Goal: Transaction & Acquisition: Purchase product/service

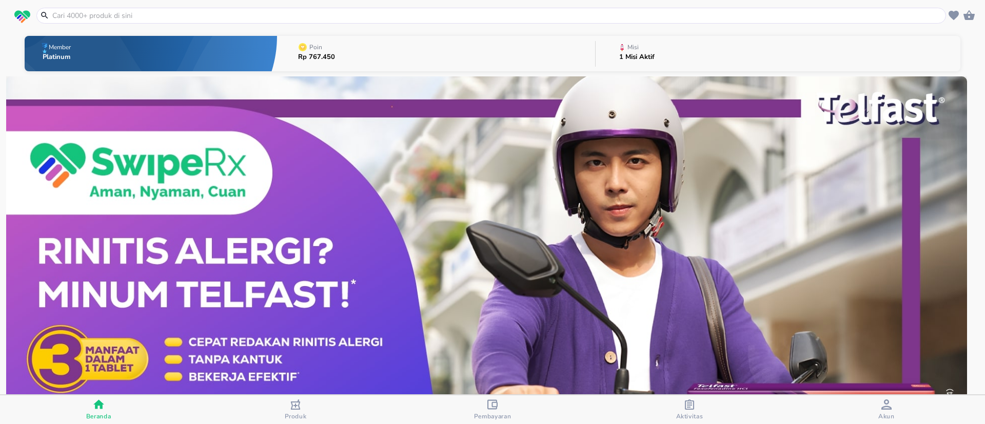
click at [472, 407] on span "Pembayaran" at bounding box center [492, 410] width 191 height 21
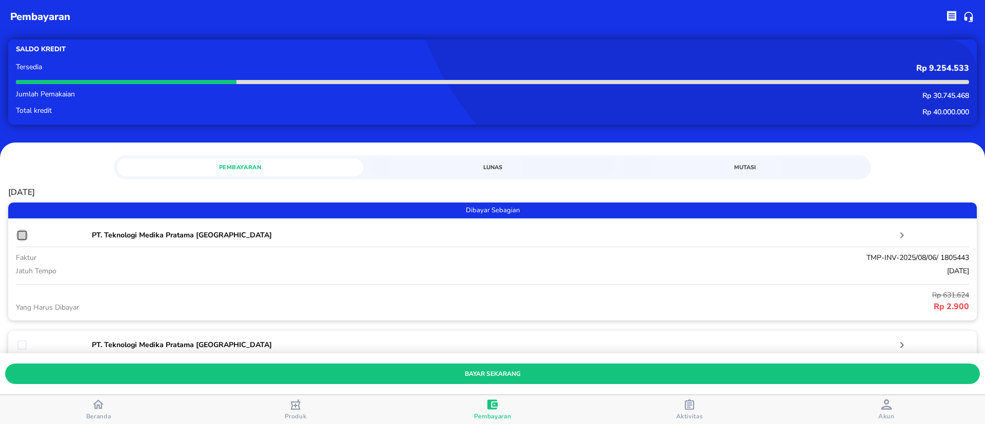
click at [20, 234] on input "checkbox" at bounding box center [22, 235] width 12 height 12
checkbox input "true"
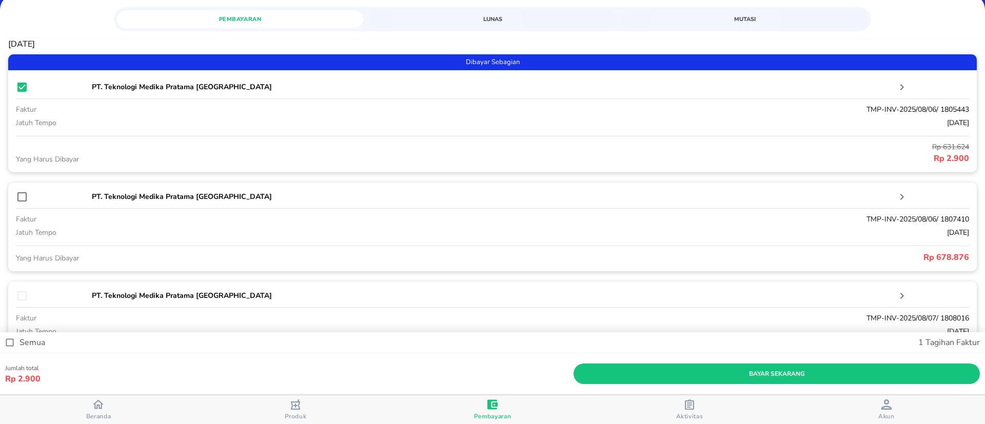
scroll to position [154, 0]
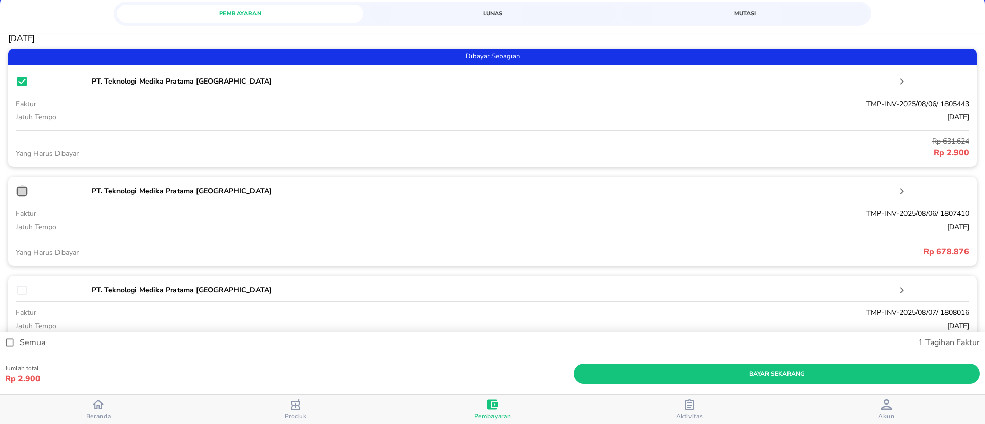
click at [17, 188] on input "checkbox" at bounding box center [22, 191] width 12 height 12
checkbox input "true"
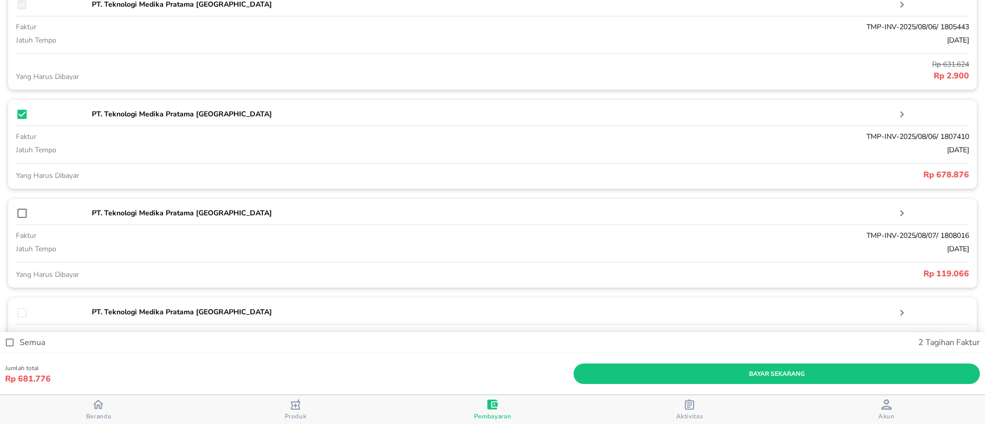
click at [25, 217] on input "checkbox" at bounding box center [22, 213] width 12 height 12
checkbox input "true"
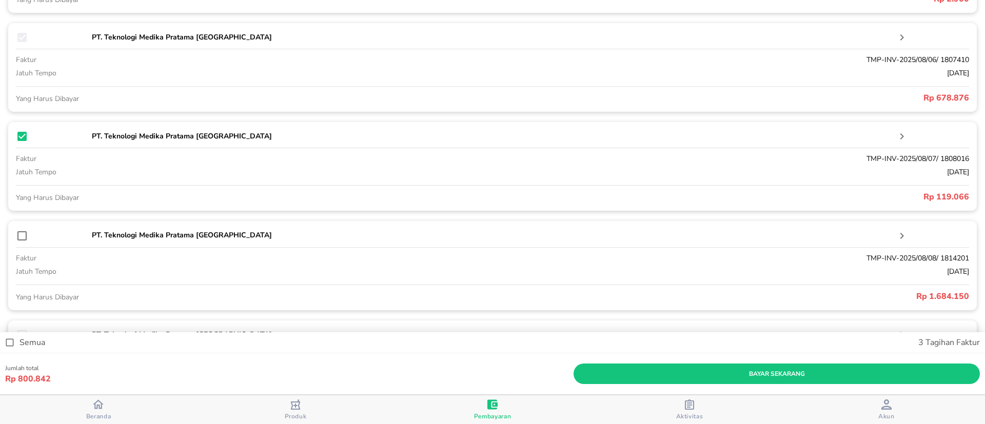
click at [23, 238] on input "checkbox" at bounding box center [22, 236] width 12 height 12
checkbox input "true"
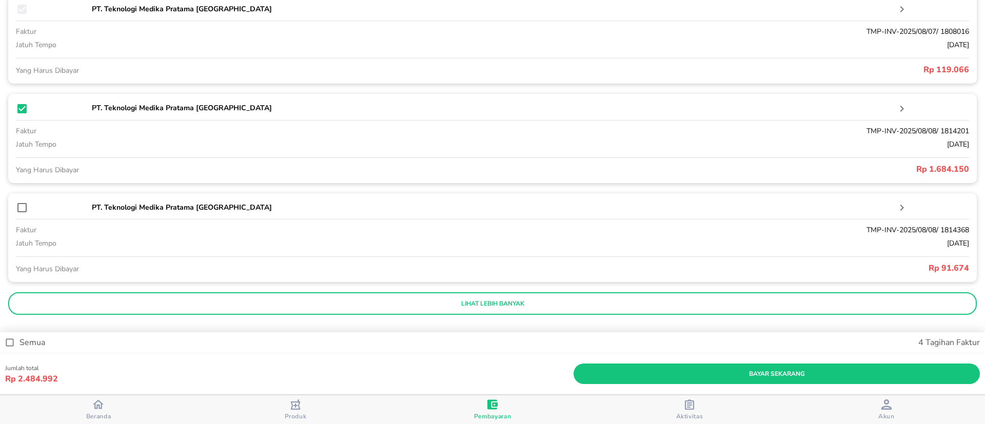
scroll to position [442, 0]
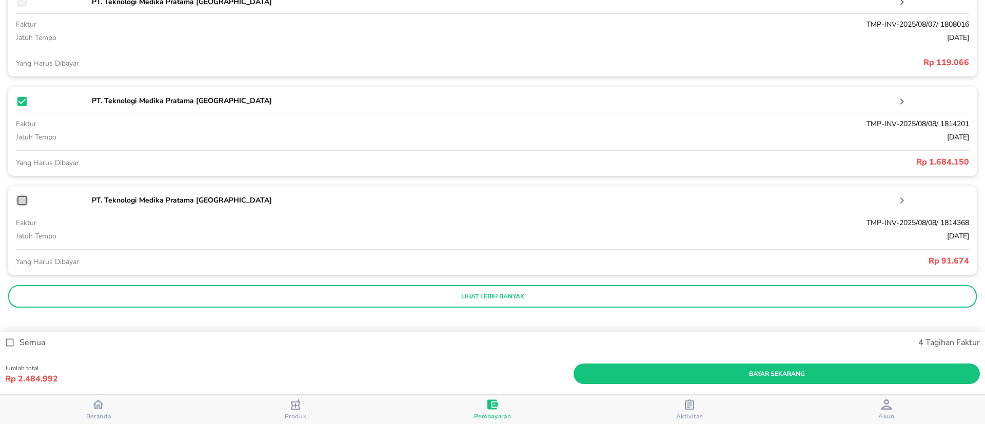
click at [20, 199] on input "checkbox" at bounding box center [22, 201] width 12 height 12
checkbox input "true"
click at [369, 290] on button "lihat lebih banyak" at bounding box center [492, 296] width 969 height 23
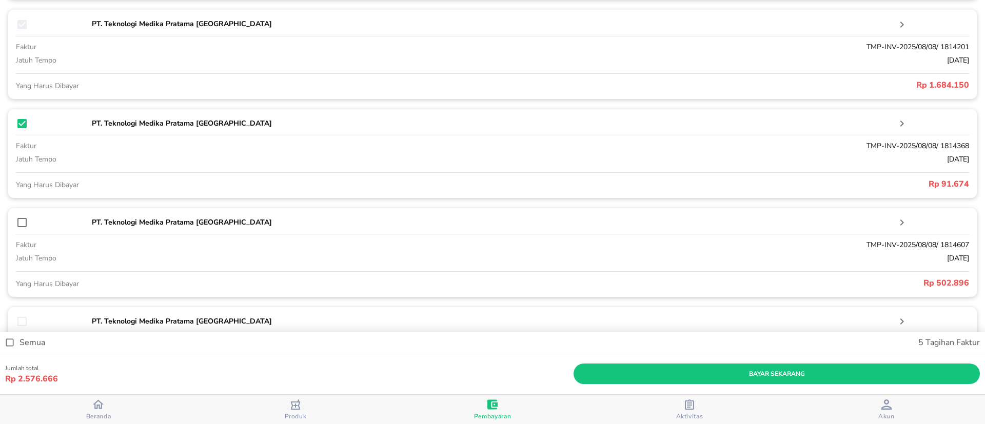
click at [28, 217] on input "checkbox" at bounding box center [22, 223] width 12 height 12
checkbox input "true"
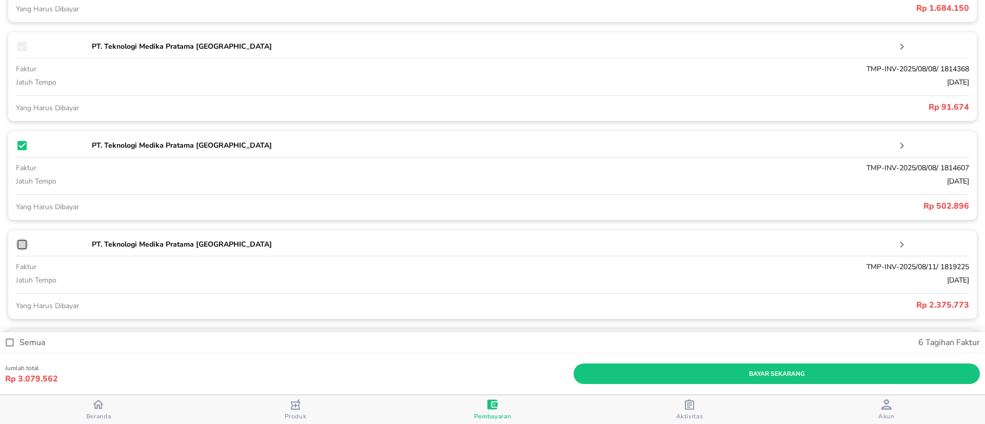
click at [26, 242] on input "checkbox" at bounding box center [22, 245] width 12 height 12
checkbox input "true"
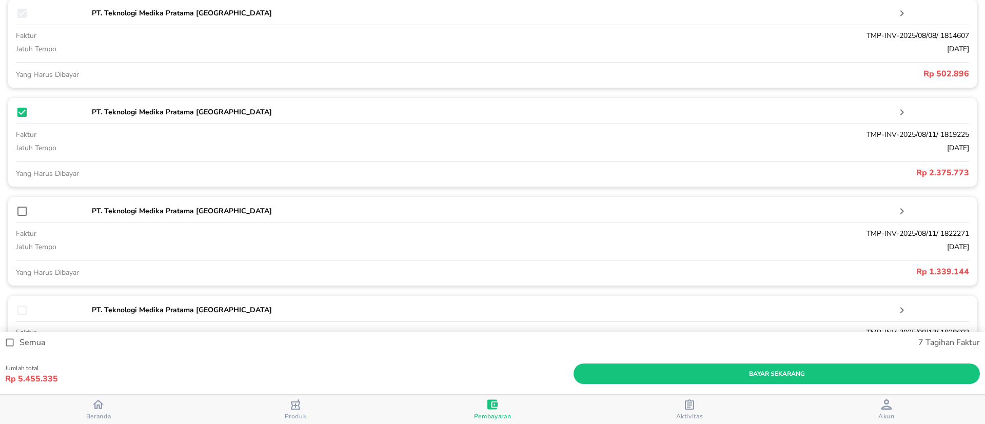
scroll to position [750, 0]
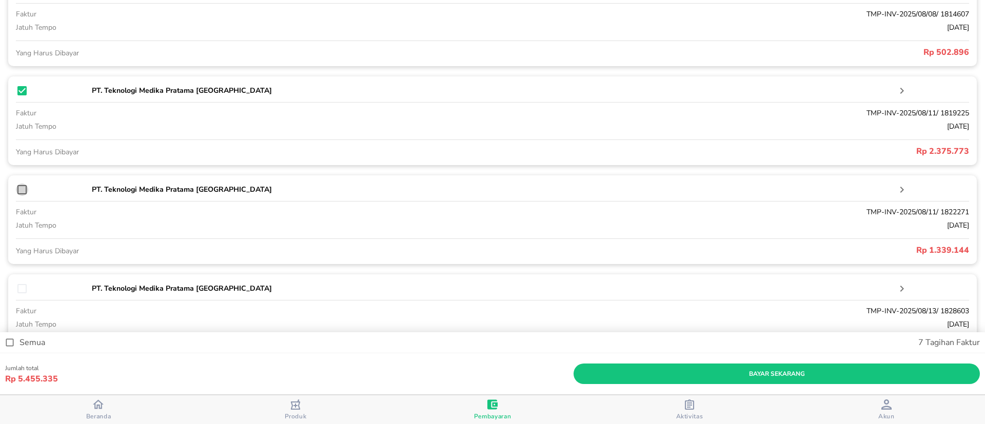
click at [26, 190] on input "checkbox" at bounding box center [22, 190] width 12 height 12
checkbox input "true"
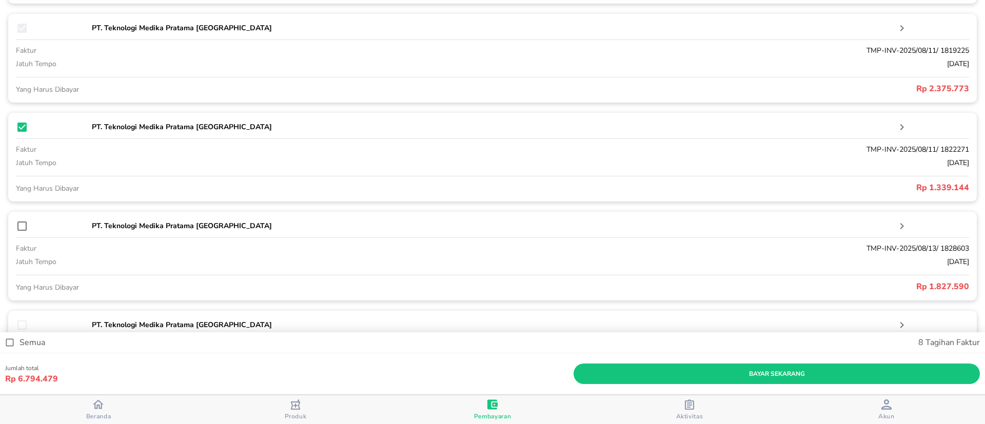
scroll to position [827, 0]
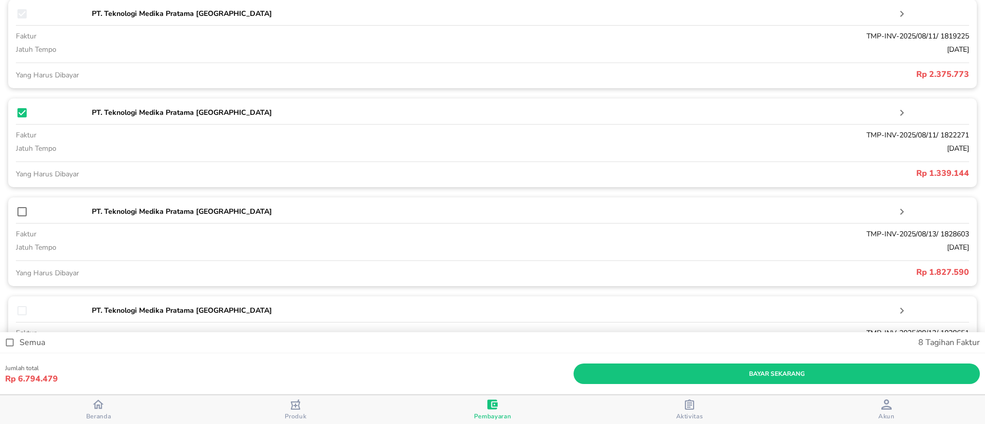
click at [21, 211] on input "checkbox" at bounding box center [22, 212] width 12 height 12
checkbox input "true"
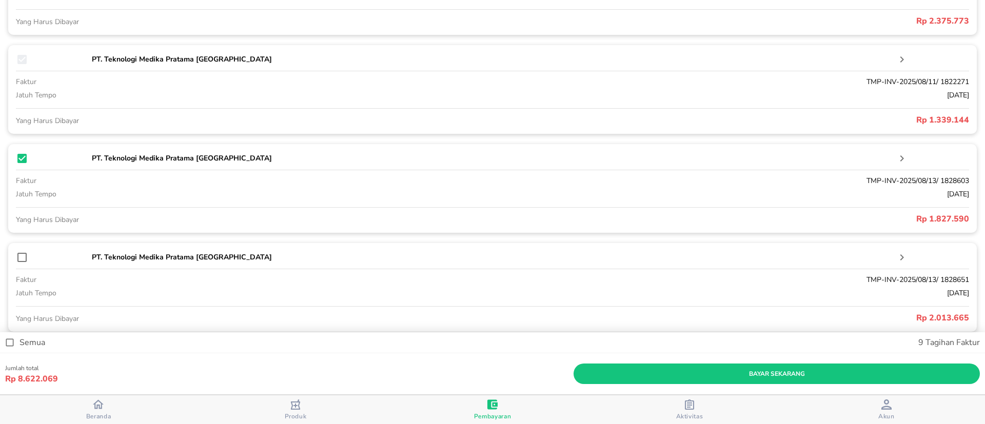
scroll to position [904, 0]
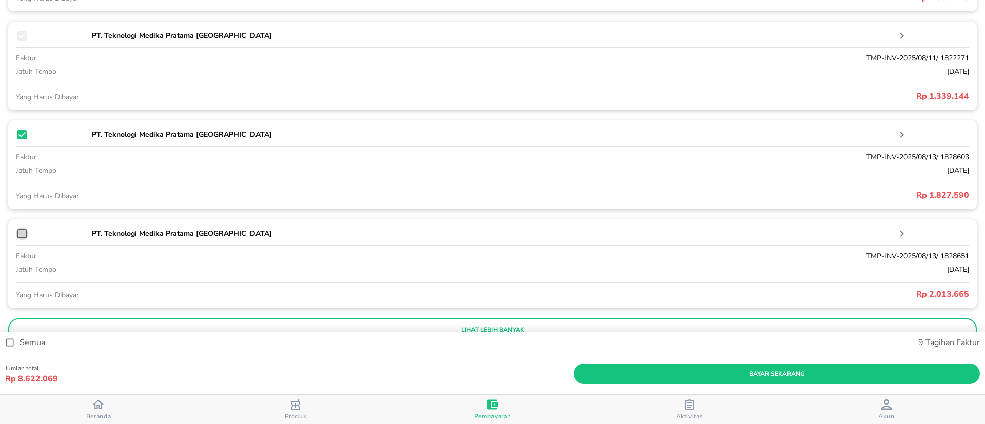
click at [21, 236] on input "checkbox" at bounding box center [22, 234] width 12 height 12
checkbox input "true"
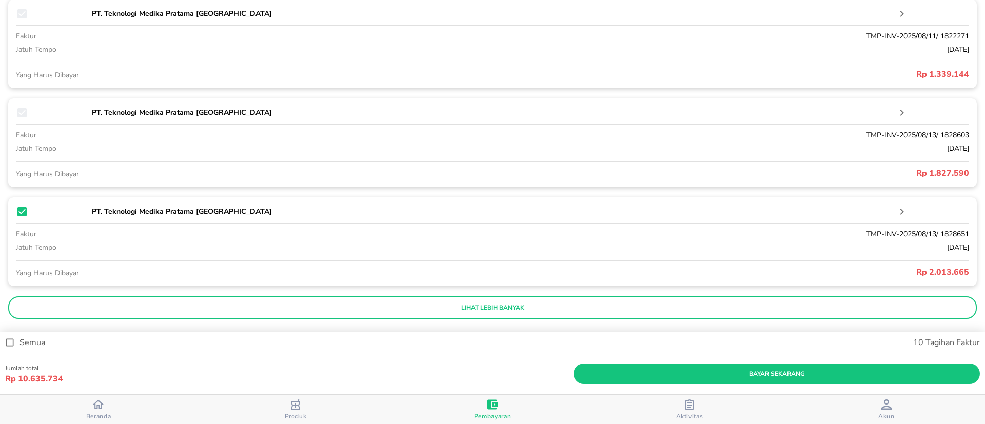
scroll to position [938, 0]
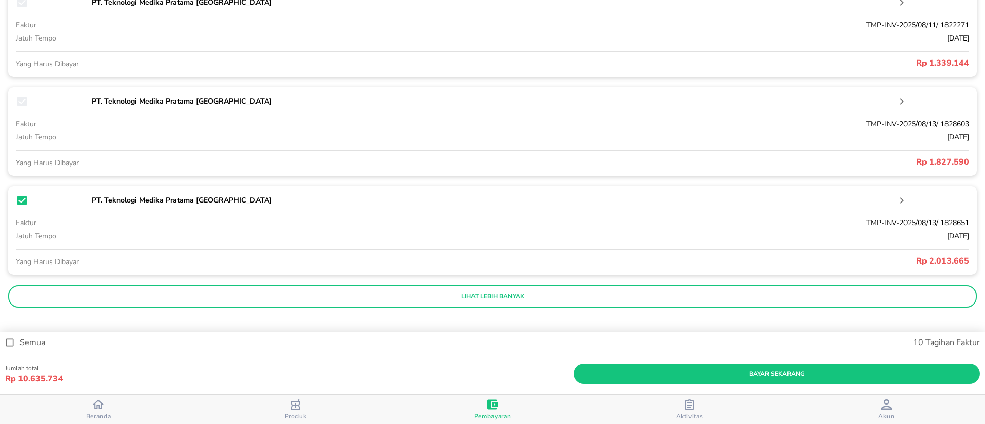
click at [438, 297] on p "lihat lebih banyak" at bounding box center [492, 297] width 955 height 8
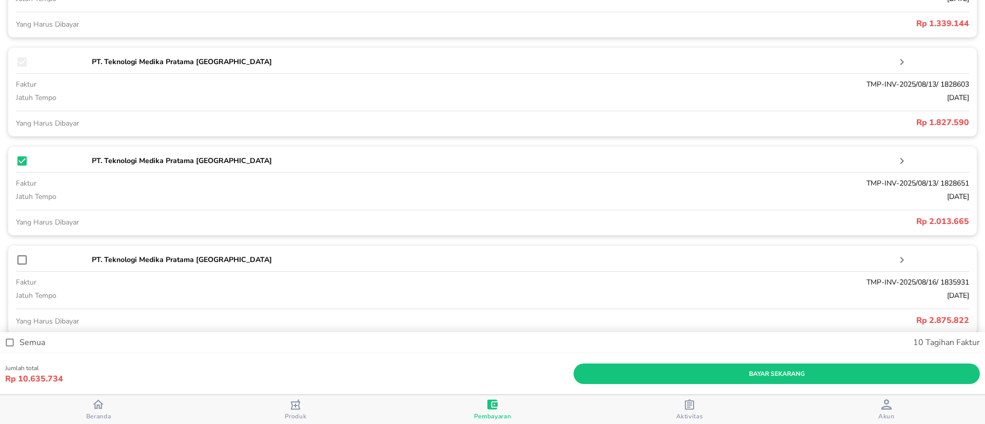
scroll to position [1001, 0]
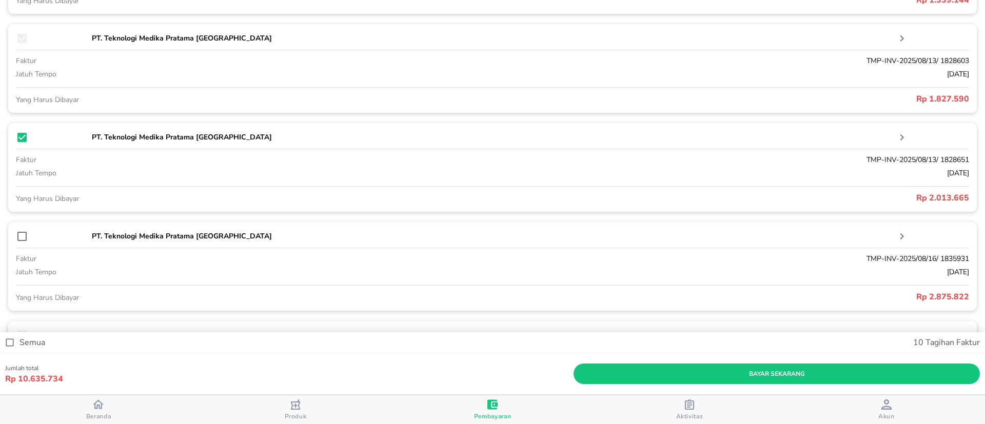
click at [18, 238] on input "checkbox" at bounding box center [22, 236] width 12 height 12
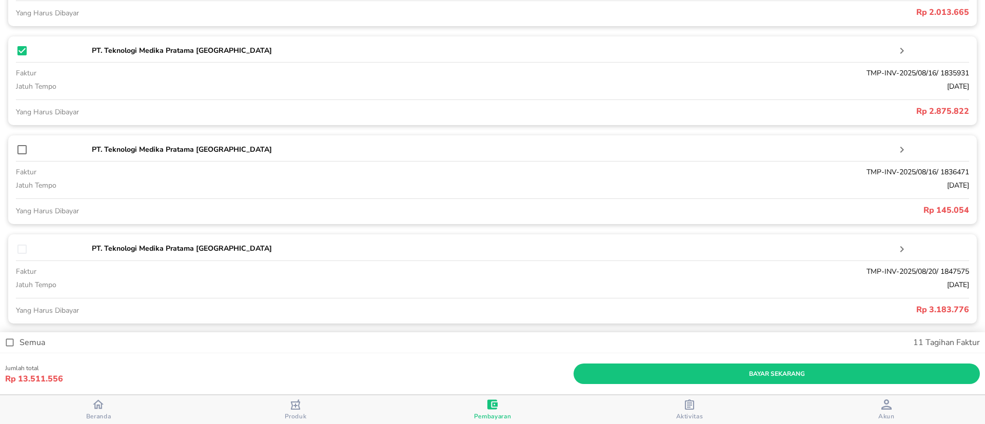
scroll to position [1155, 0]
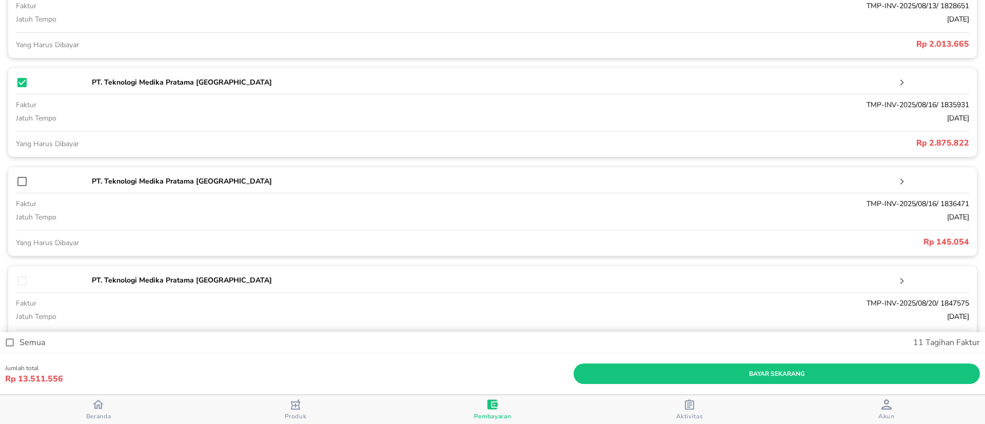
click at [24, 84] on input "checkbox" at bounding box center [22, 82] width 12 height 12
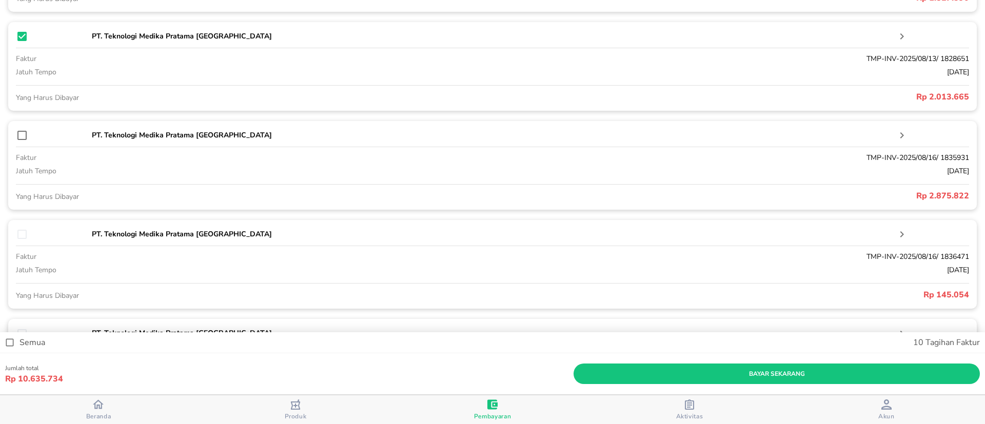
scroll to position [1078, 0]
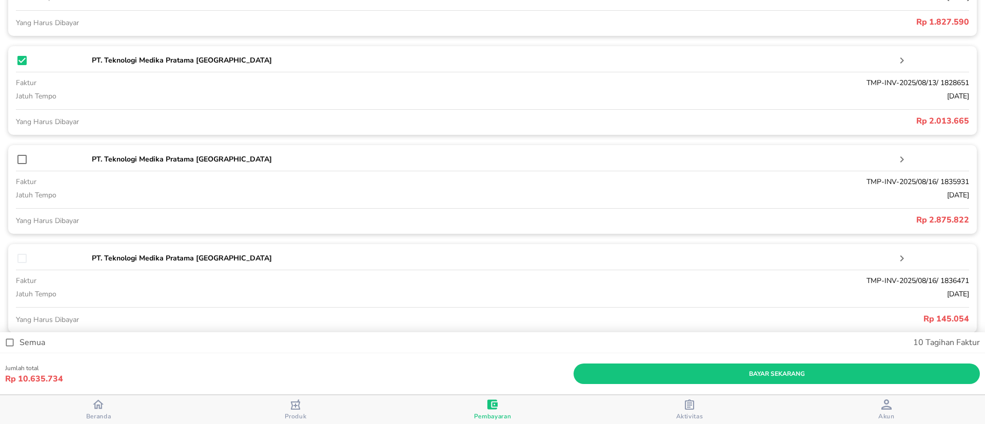
click at [20, 161] on input "checkbox" at bounding box center [22, 159] width 12 height 12
click at [21, 157] on input "checkbox" at bounding box center [22, 159] width 12 height 12
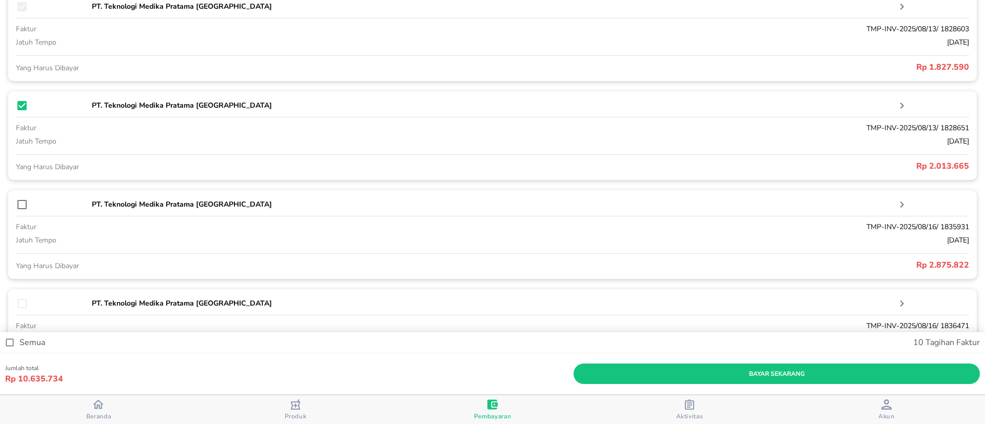
scroll to position [1001, 0]
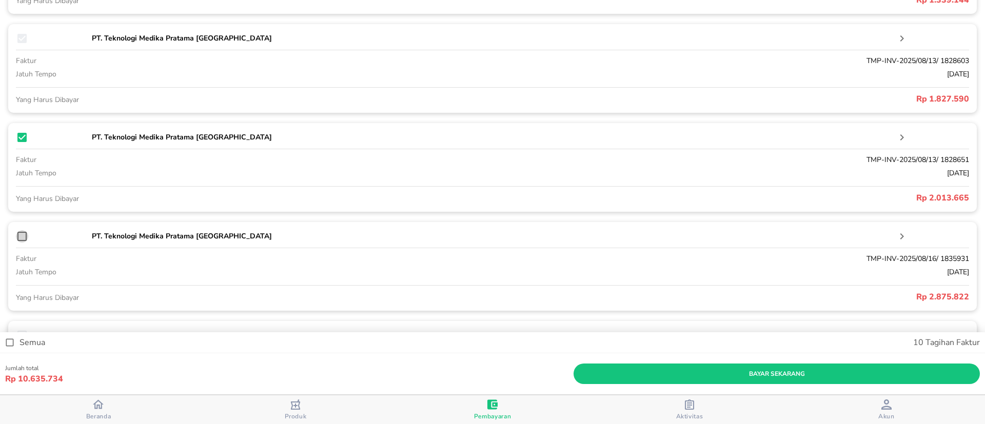
click at [26, 238] on input "checkbox" at bounding box center [22, 236] width 12 height 12
click at [25, 239] on input "checkbox" at bounding box center [22, 236] width 12 height 12
click at [22, 236] on input "checkbox" at bounding box center [22, 236] width 12 height 12
checkbox input "true"
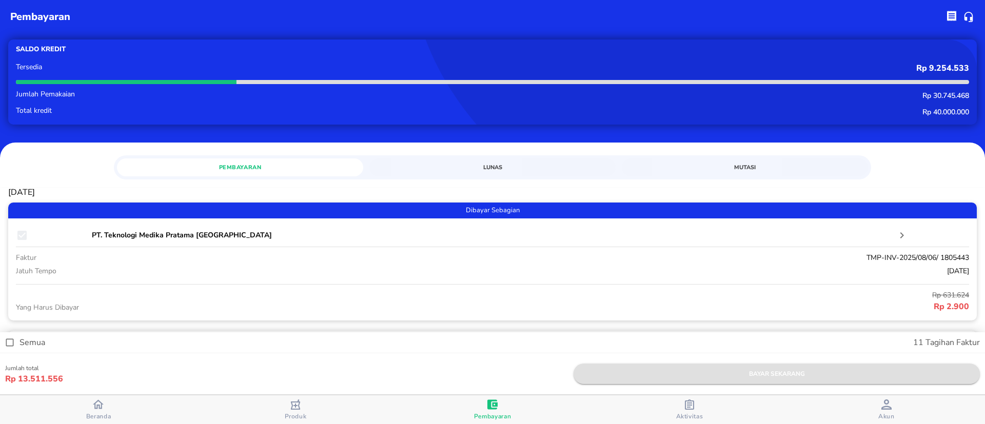
click at [799, 374] on span "bayar sekarang" at bounding box center [777, 374] width 390 height 11
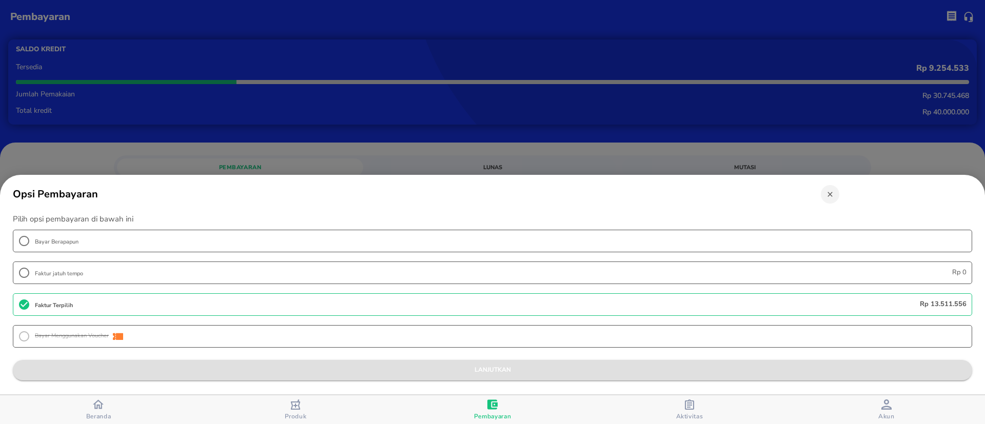
click at [450, 370] on span "lanjutkan" at bounding box center [492, 370] width 943 height 11
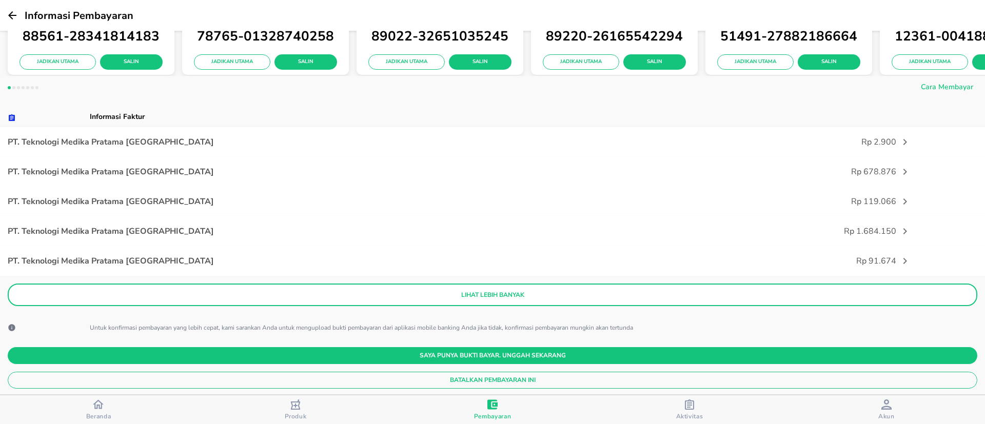
scroll to position [154, 0]
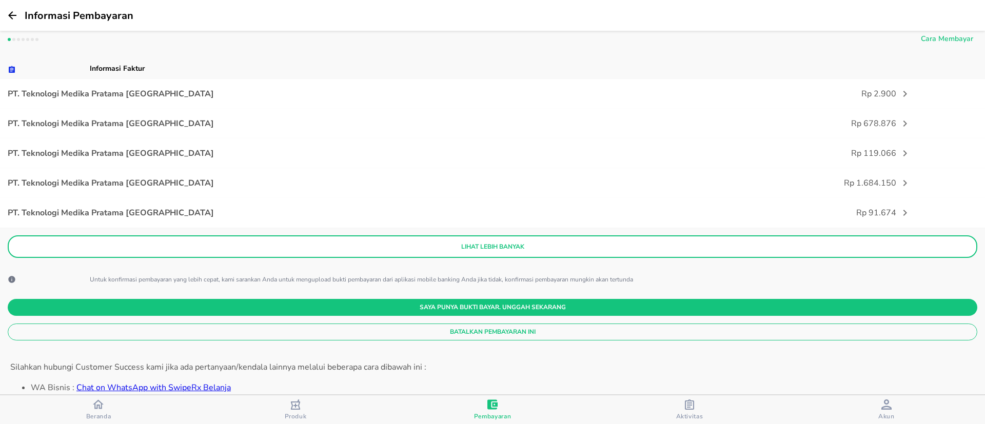
click at [462, 249] on p "lihat lebih banyak" at bounding box center [493, 247] width 956 height 8
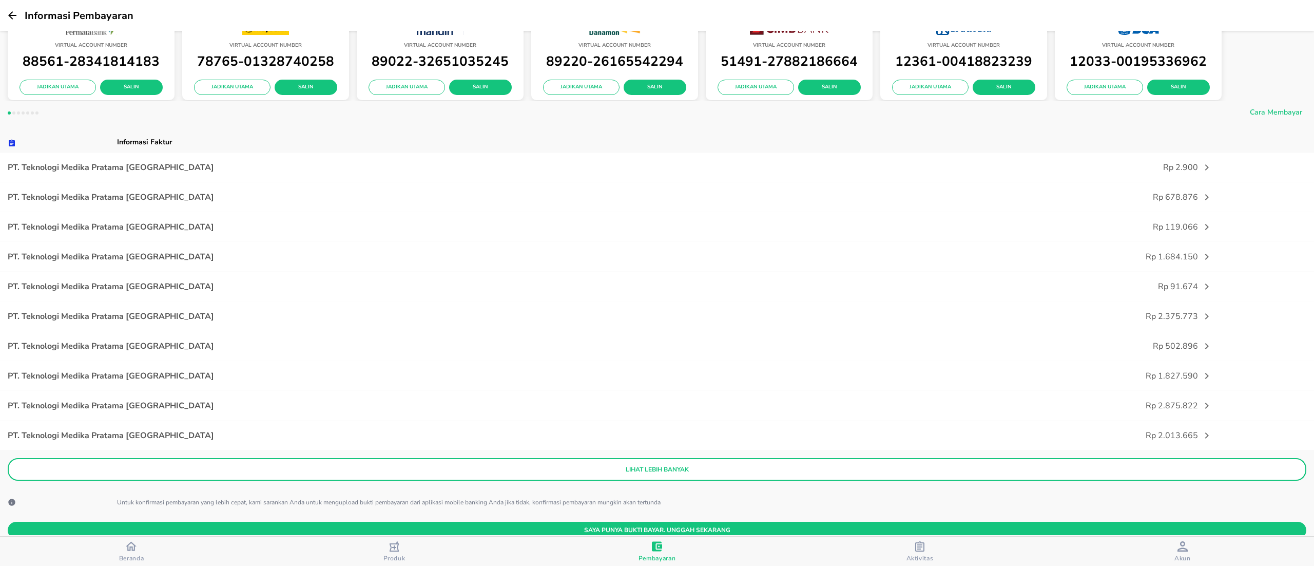
scroll to position [112, 0]
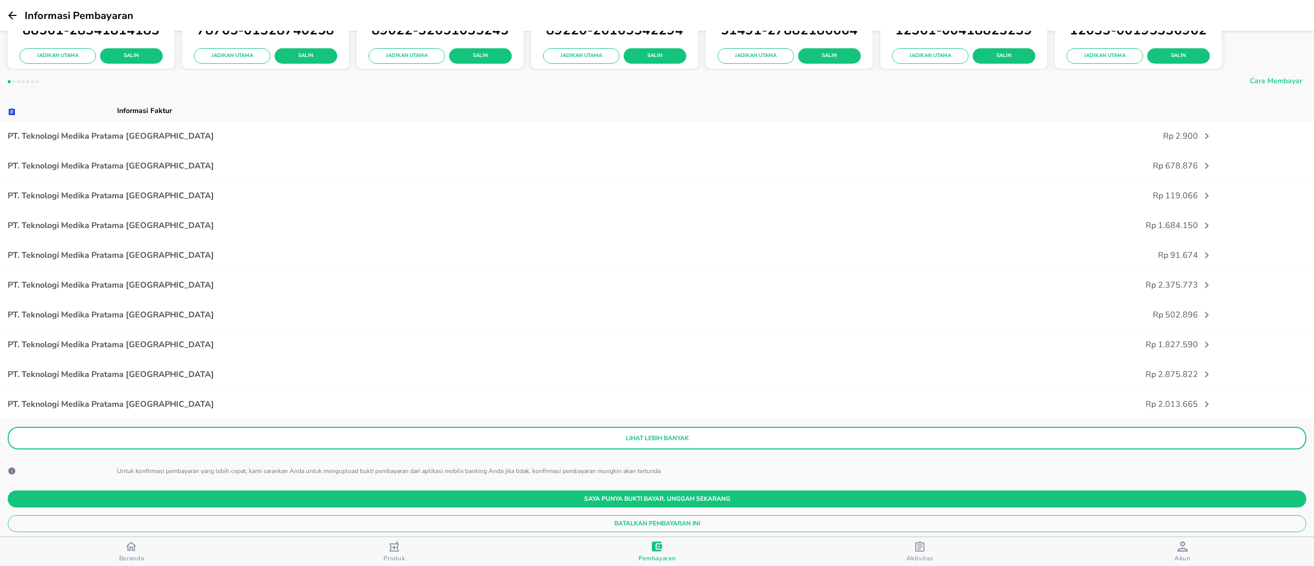
click at [687, 424] on div "lihat lebih banyak" at bounding box center [657, 441] width 1299 height 28
click at [686, 424] on p "lihat lebih banyak" at bounding box center [657, 438] width 1284 height 8
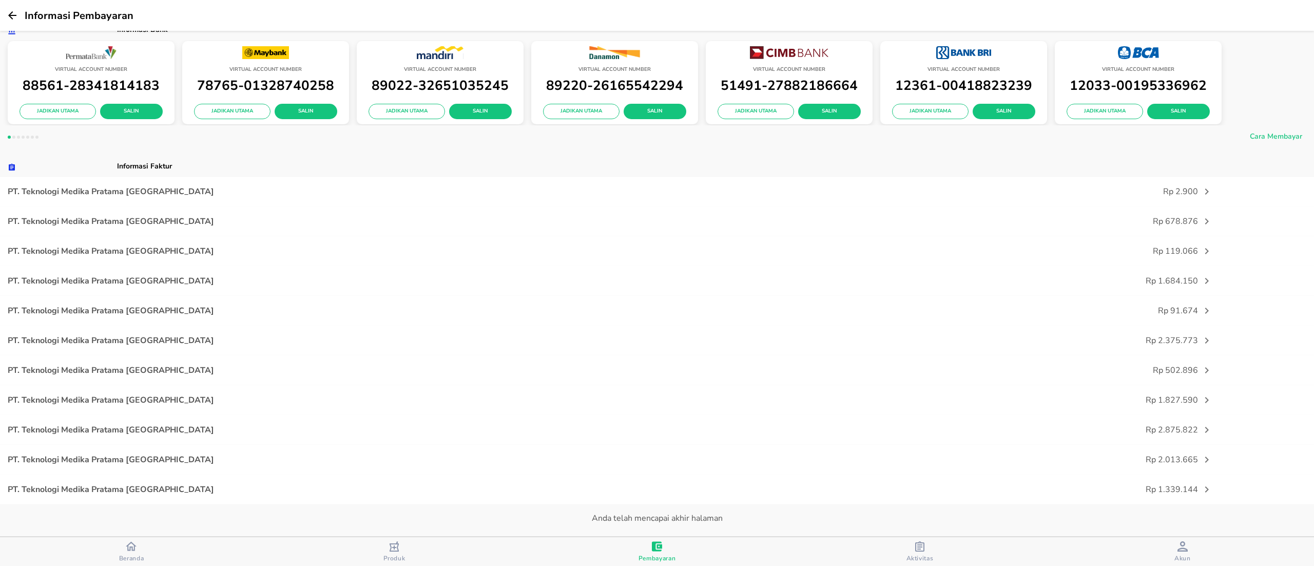
scroll to position [0, 0]
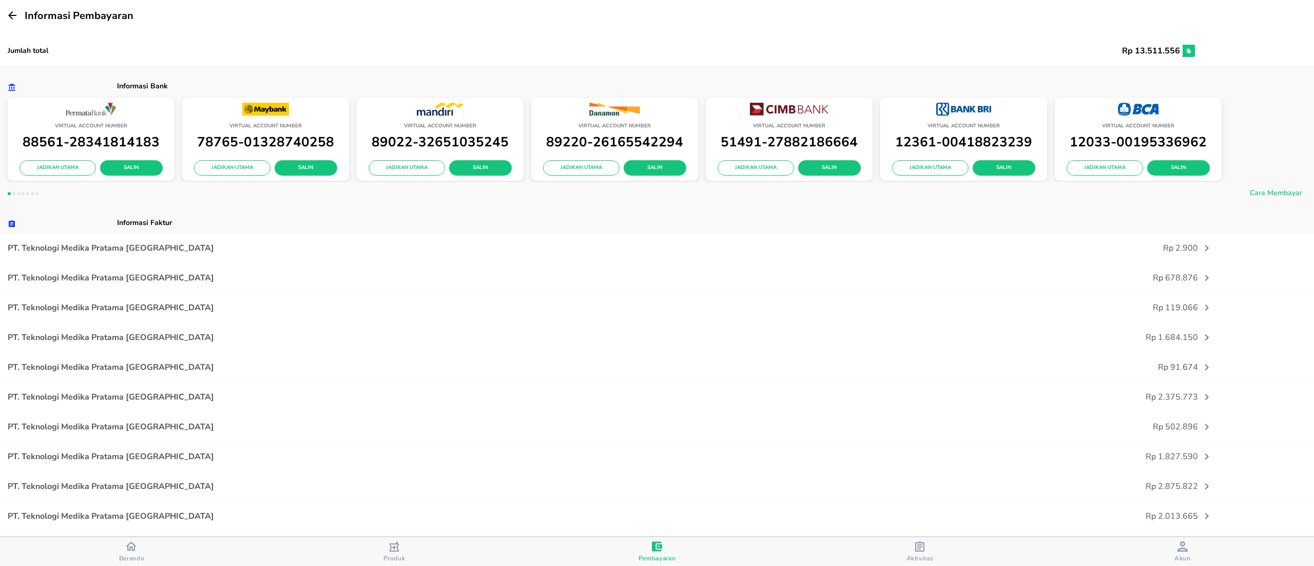
click at [985, 47] on button "button" at bounding box center [1189, 51] width 12 height 12
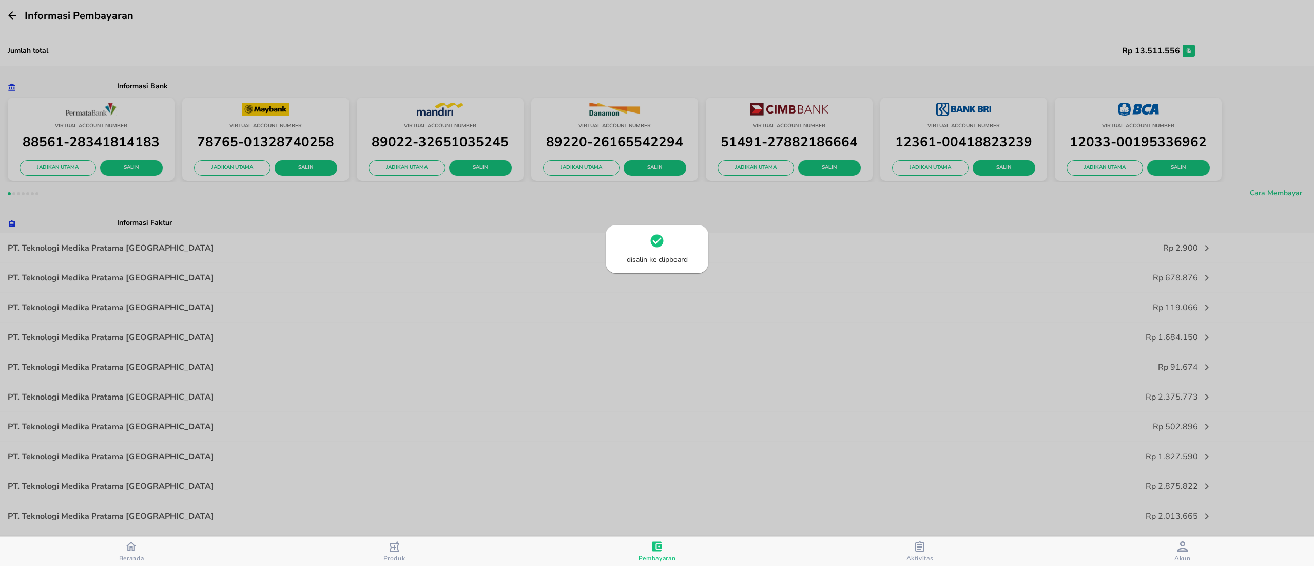
click at [489, 392] on div "disalin ke clipboard" at bounding box center [657, 253] width 1314 height 566
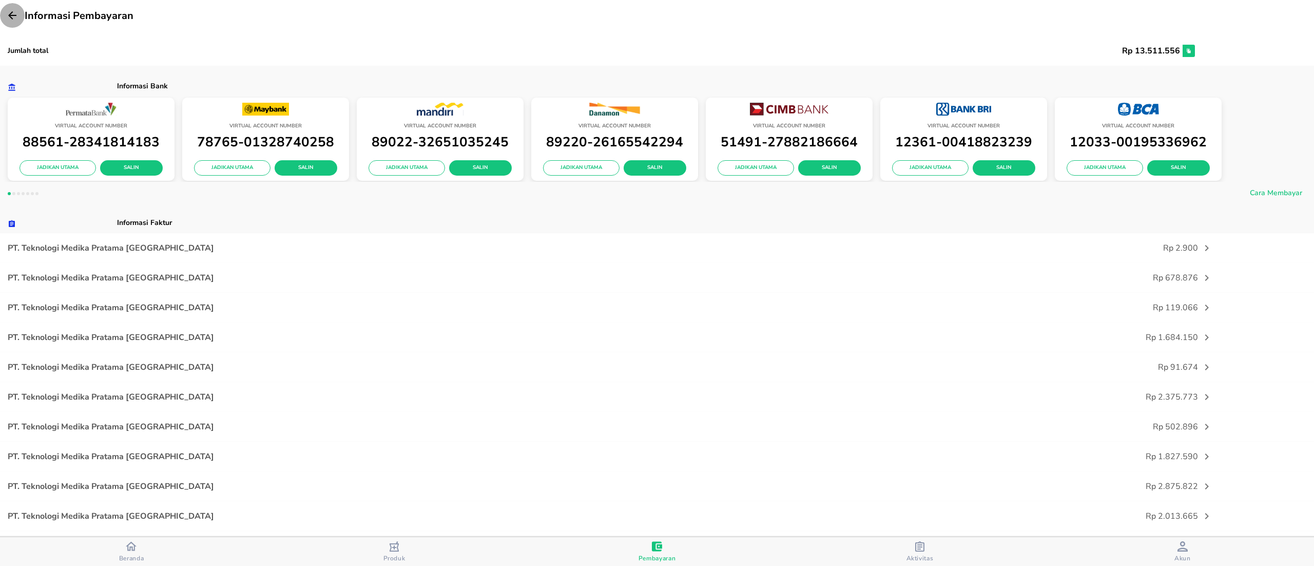
click at [9, 12] on icon "button" at bounding box center [12, 15] width 12 height 12
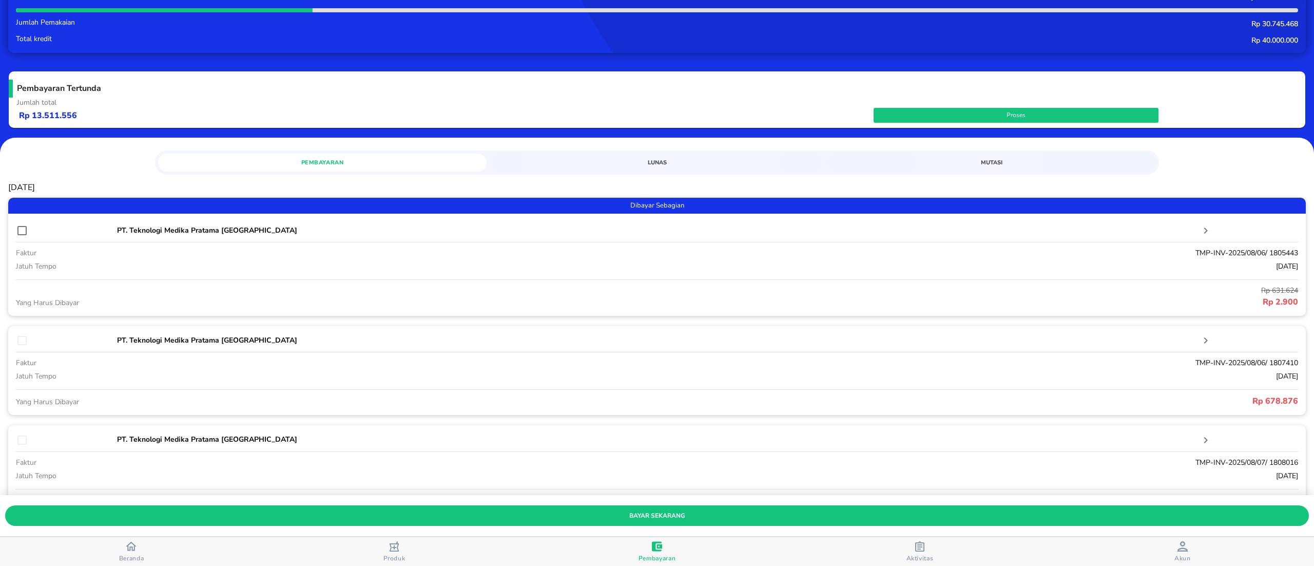
scroll to position [103, 0]
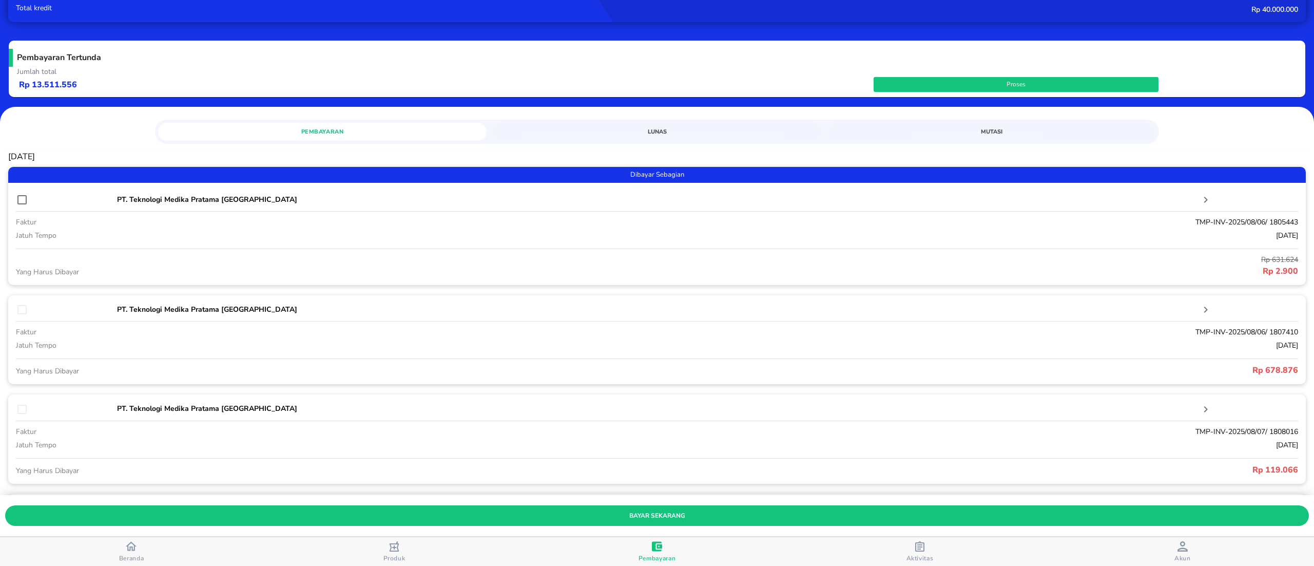
click at [16, 405] on div at bounding box center [65, 408] width 99 height 13
click at [18, 195] on input "checkbox" at bounding box center [22, 199] width 12 height 12
checkbox input "false"
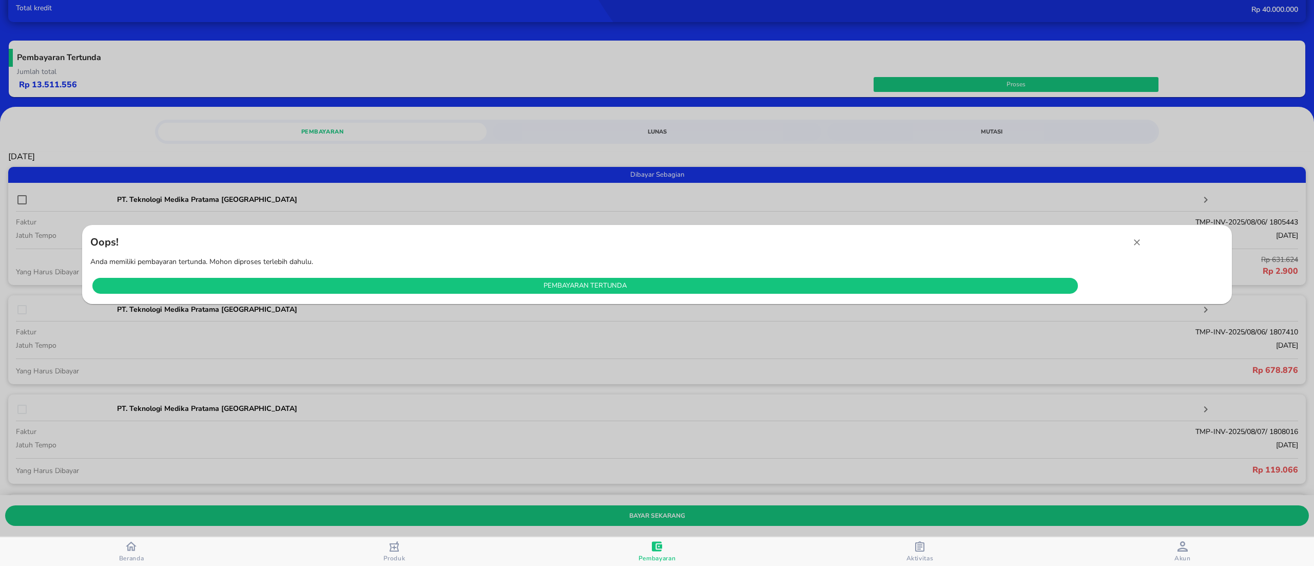
click at [985, 240] on icon "button" at bounding box center [1137, 242] width 10 height 10
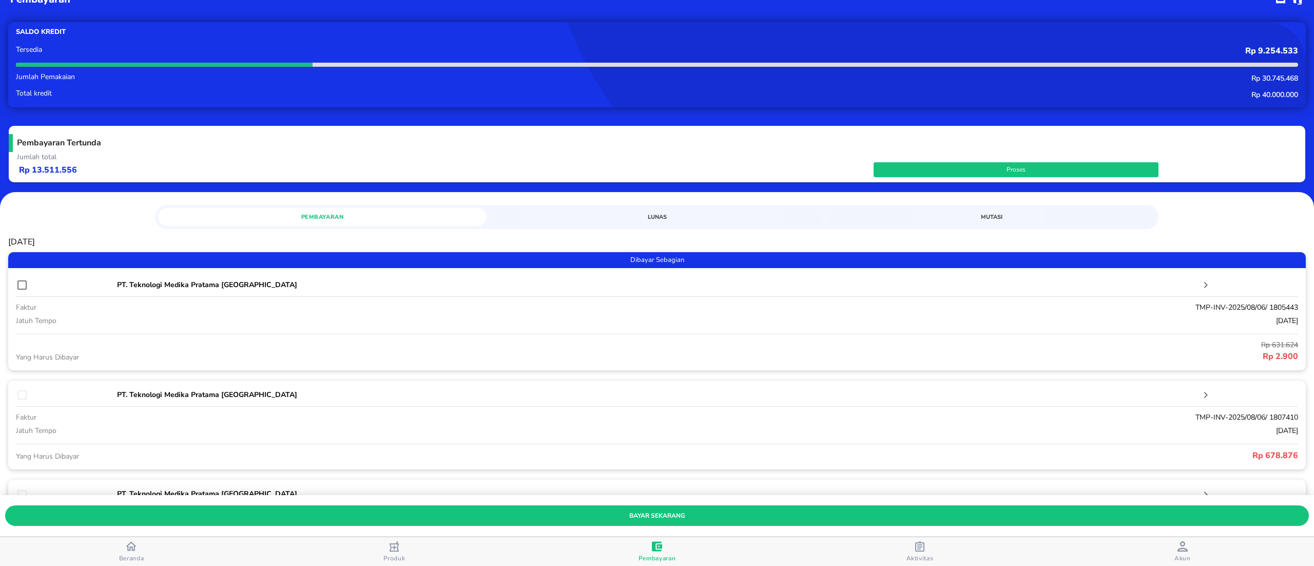
scroll to position [0, 0]
